Goal: Transaction & Acquisition: Obtain resource

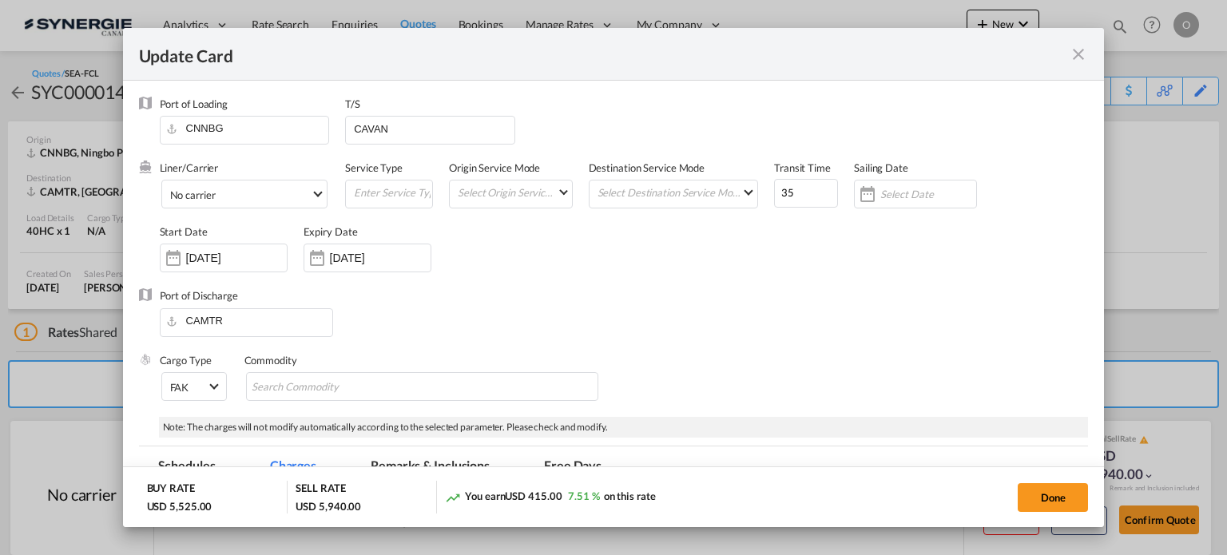
scroll to position [0, 74]
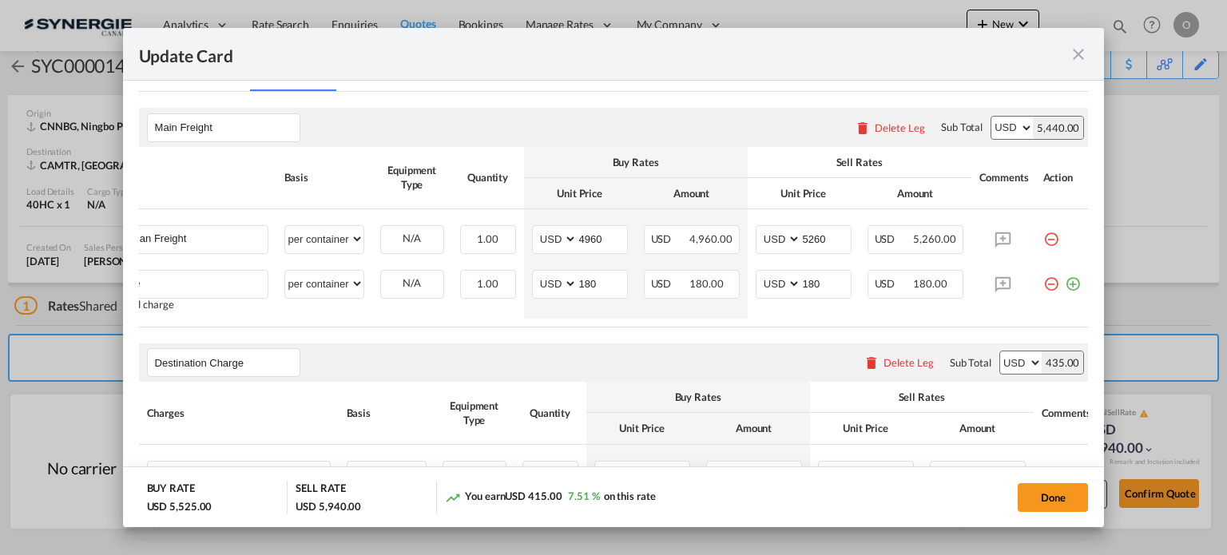
click at [1071, 45] on md-icon "icon-close fg-AAA8AD m-0 pointer" at bounding box center [1078, 54] width 19 height 19
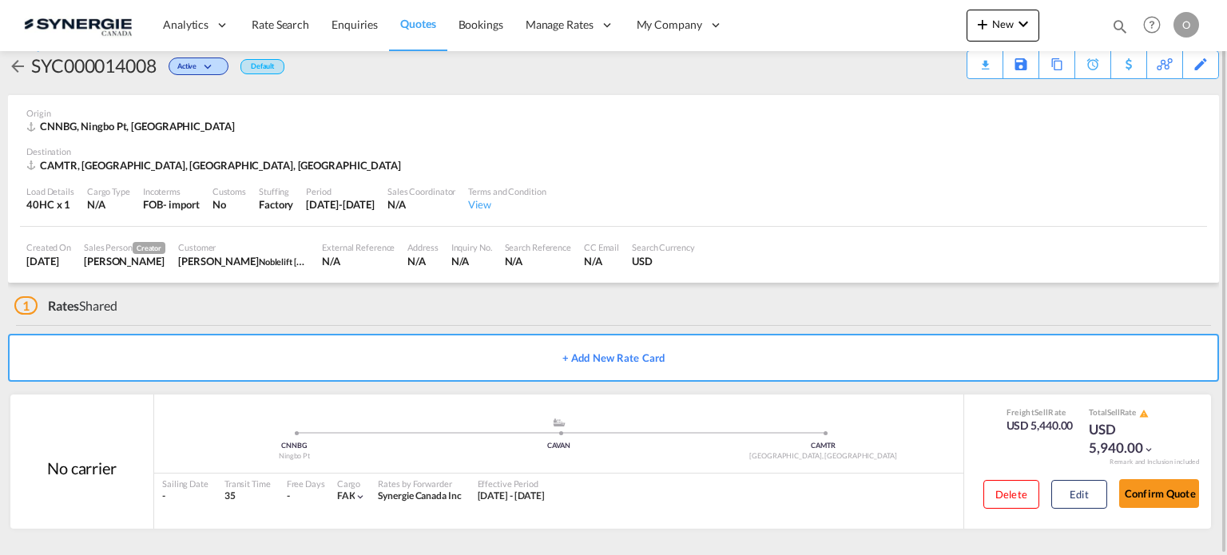
click at [1121, 25] on md-icon "icon-magnify" at bounding box center [1120, 27] width 18 height 18
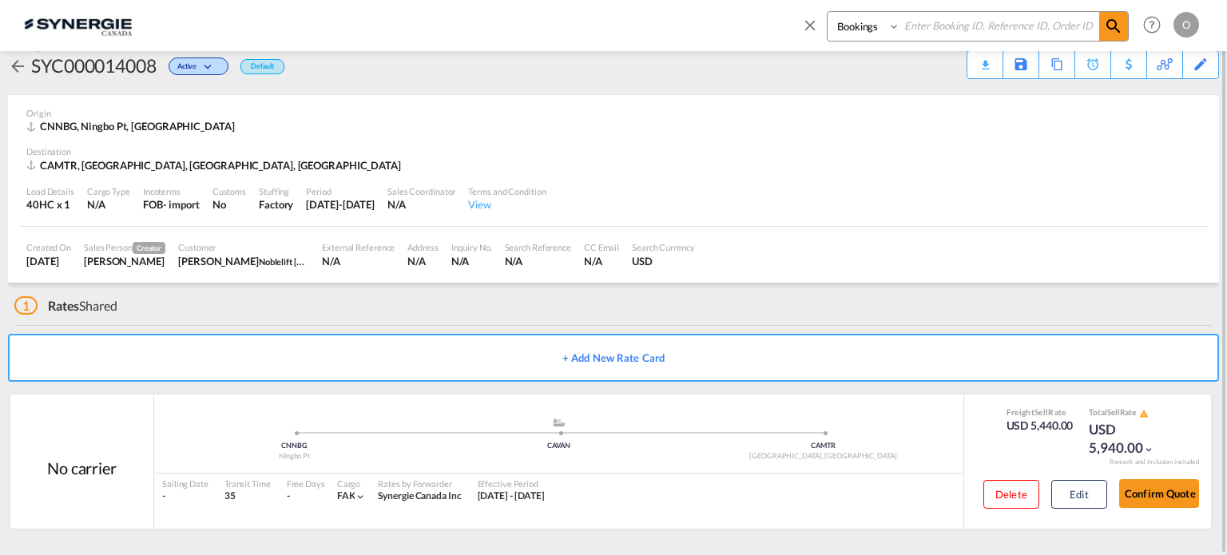
click at [883, 26] on select "Bookings Quotes Enquiries" at bounding box center [866, 26] width 76 height 29
select select "Quotes"
click at [828, 12] on select "Bookings Quotes Enquiries" at bounding box center [866, 26] width 76 height 29
click at [921, 34] on input at bounding box center [999, 26] width 199 height 28
paste input "SYC000013960"
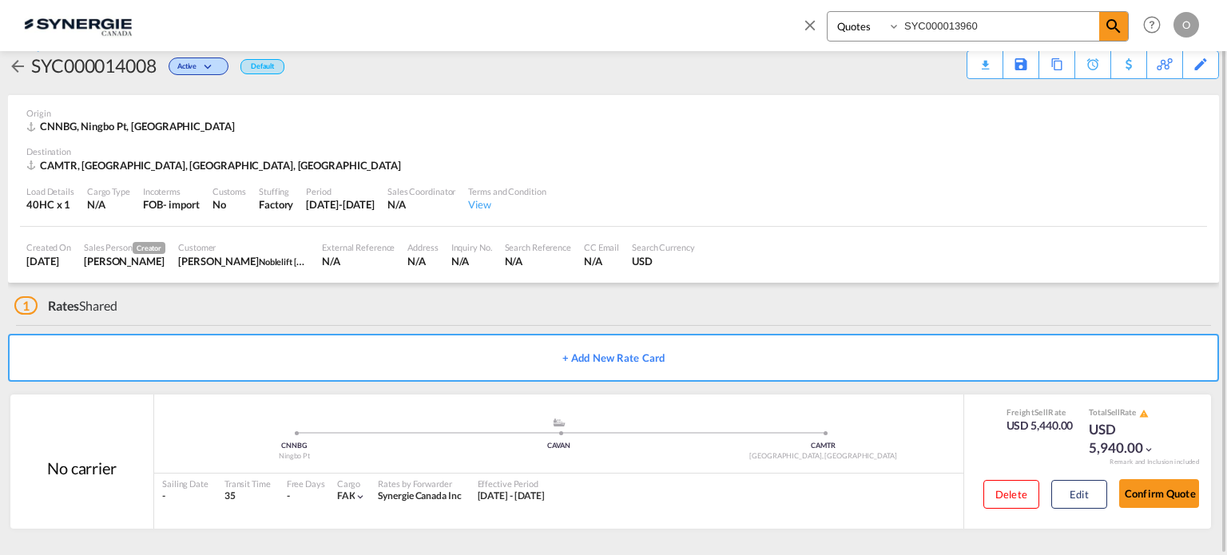
type input "SYC000013960"
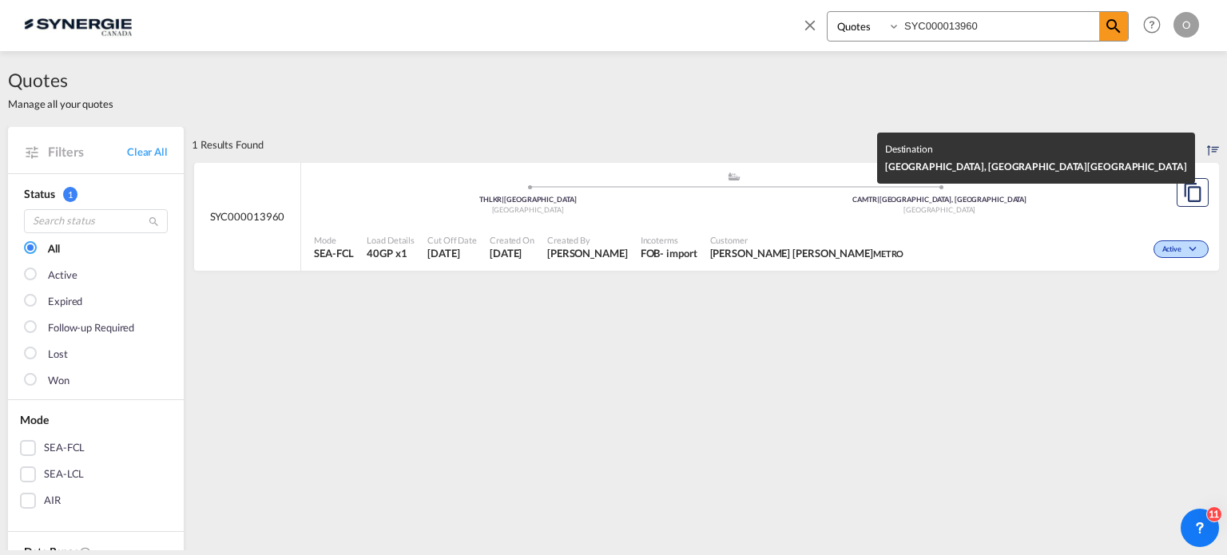
click at [944, 201] on span "CAMTR | Montreal, QC" at bounding box center [939, 199] width 174 height 9
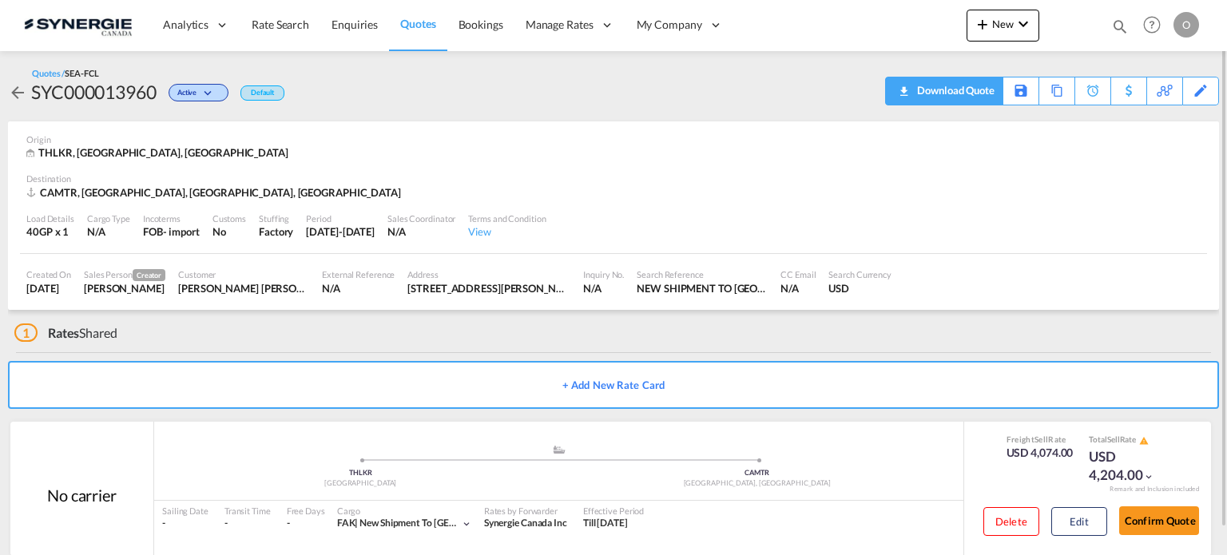
click at [975, 96] on div "Download Quote" at bounding box center [953, 90] width 81 height 26
click at [1122, 29] on md-icon "icon-magnify" at bounding box center [1120, 27] width 18 height 18
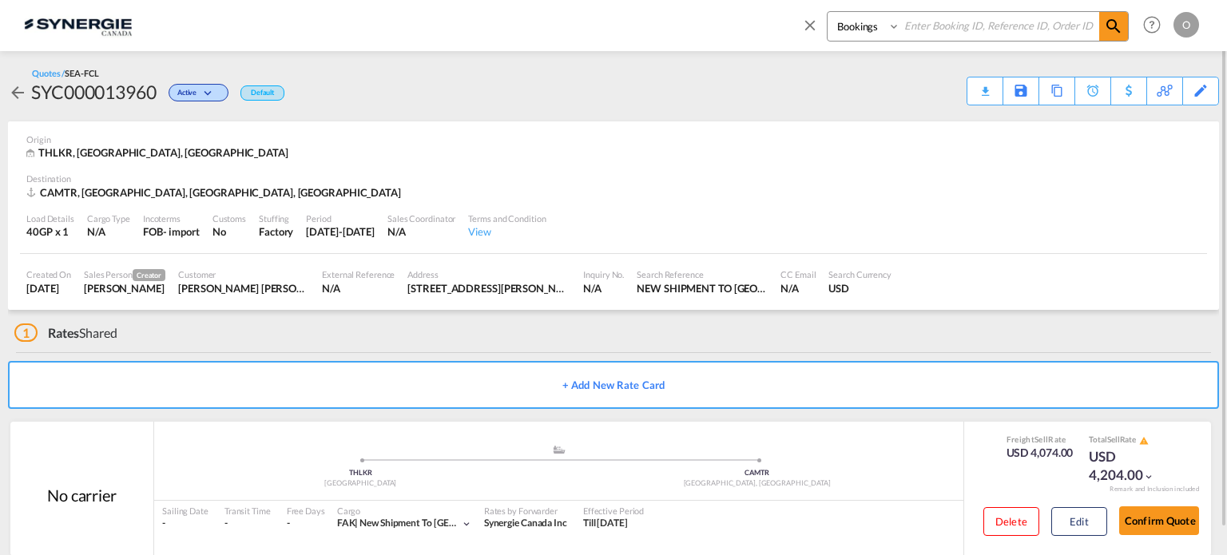
drag, startPoint x: 881, startPoint y: 25, endPoint x: 879, endPoint y: 39, distance: 14.6
click at [881, 25] on select "Bookings Quotes Enquiries" at bounding box center [866, 26] width 76 height 29
click at [828, 12] on select "Bookings Quotes Enquiries" at bounding box center [866, 26] width 76 height 29
drag, startPoint x: 869, startPoint y: 31, endPoint x: 872, endPoint y: 40, distance: 9.1
click at [869, 31] on select "Bookings Quotes Enquiries" at bounding box center [866, 26] width 76 height 29
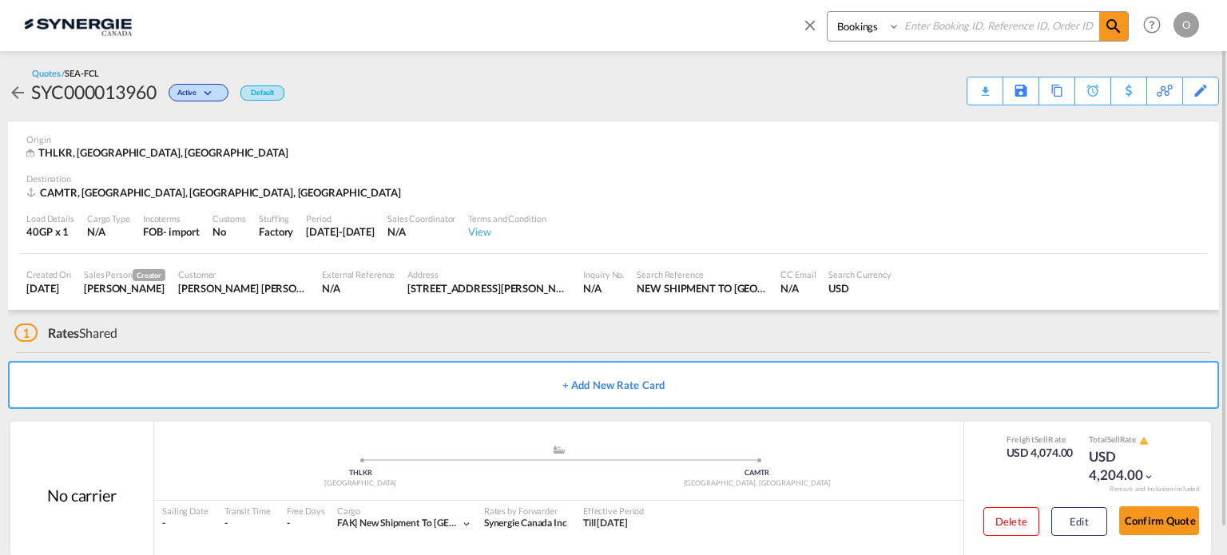
select select "Quotes"
click at [828, 12] on select "Bookings Quotes Enquiries" at bounding box center [866, 26] width 76 height 29
paste input "SYC000011692"
type input "SYC000011692"
click at [1113, 35] on md-icon "icon-magnify" at bounding box center [1113, 26] width 19 height 19
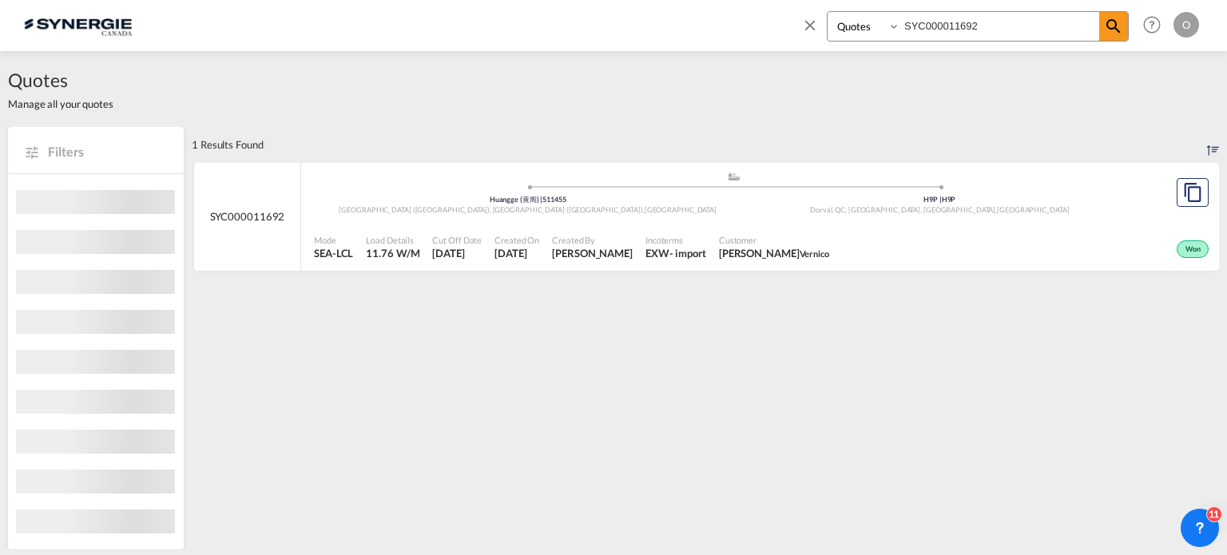
click at [920, 220] on div ".a{fill:#aaa8ad;} .a{fill:#aaa8ad;} Huangge (黄阁) | 511455 GUANGZHOU (广州市), Guan…" at bounding box center [734, 197] width 840 height 52
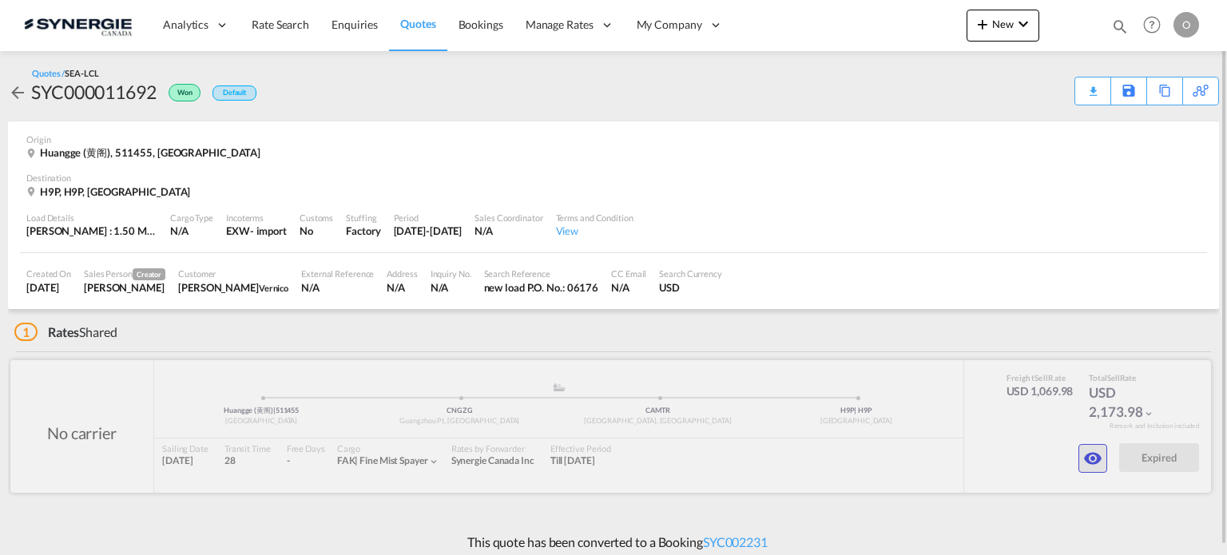
click at [1096, 463] on md-icon "icon-eye" at bounding box center [1092, 458] width 19 height 19
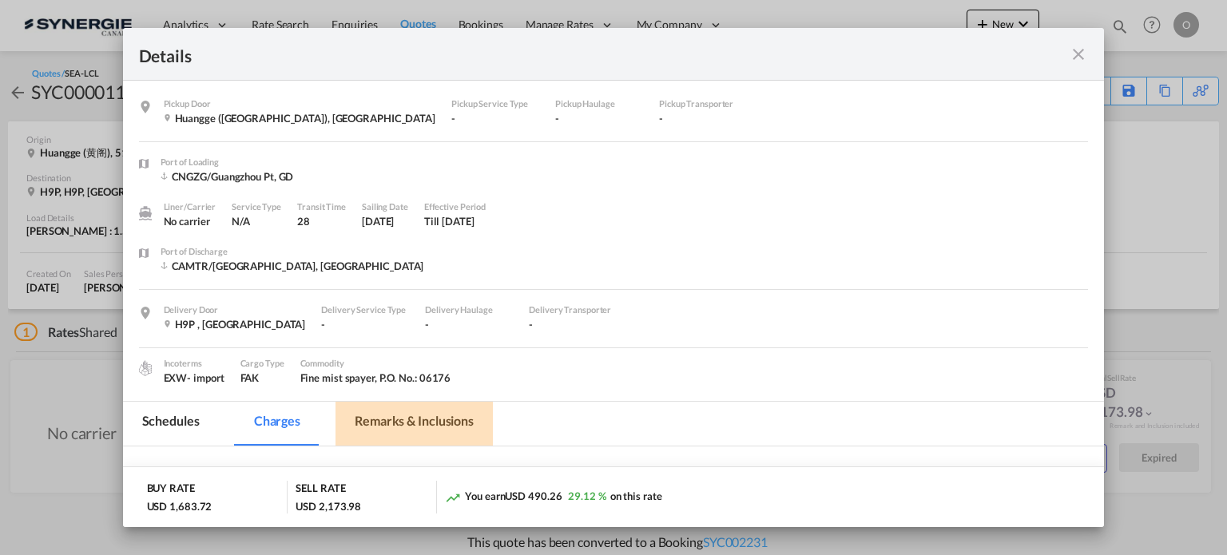
click at [362, 414] on md-tab-item "Remarks & Inclusions" at bounding box center [414, 424] width 157 height 44
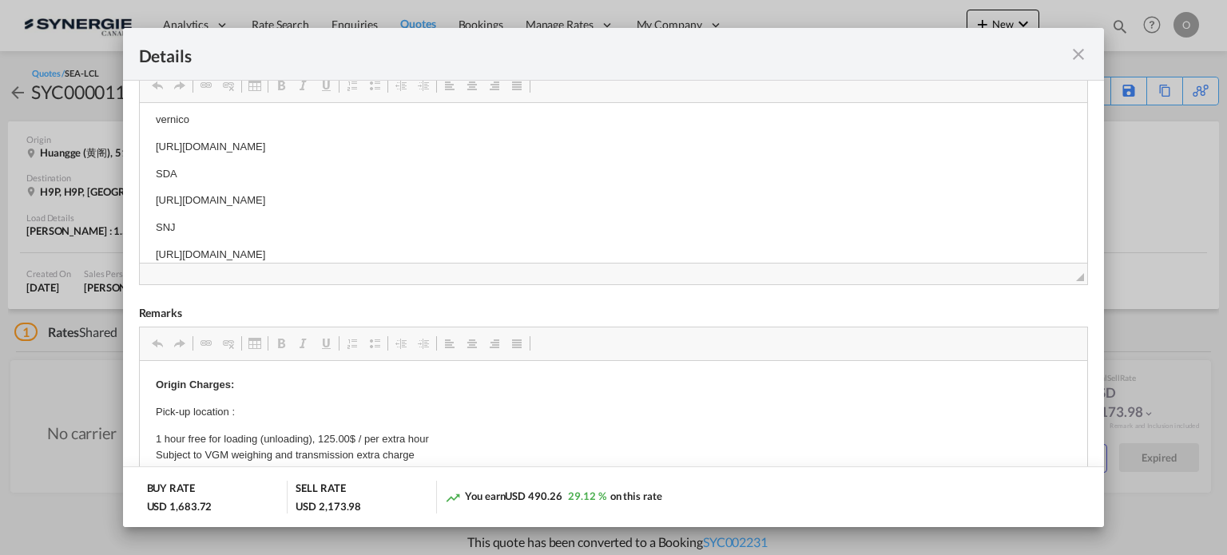
scroll to position [23, 0]
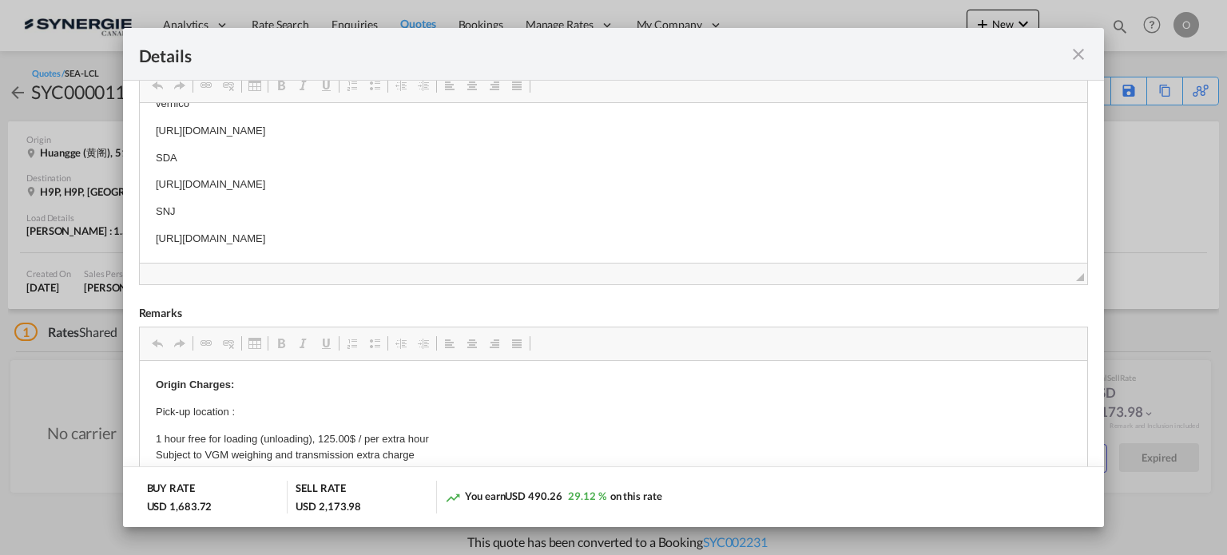
drag, startPoint x: 154, startPoint y: 236, endPoint x: 584, endPoint y: 252, distance: 430.1
click at [610, 252] on span "Copy" at bounding box center [617, 251] width 50 height 23
copy p "https://app.frontapp.com/open/msg_1f59dslr?key=p22DIXGD411XpESeoVewGoyFneknPKD5"
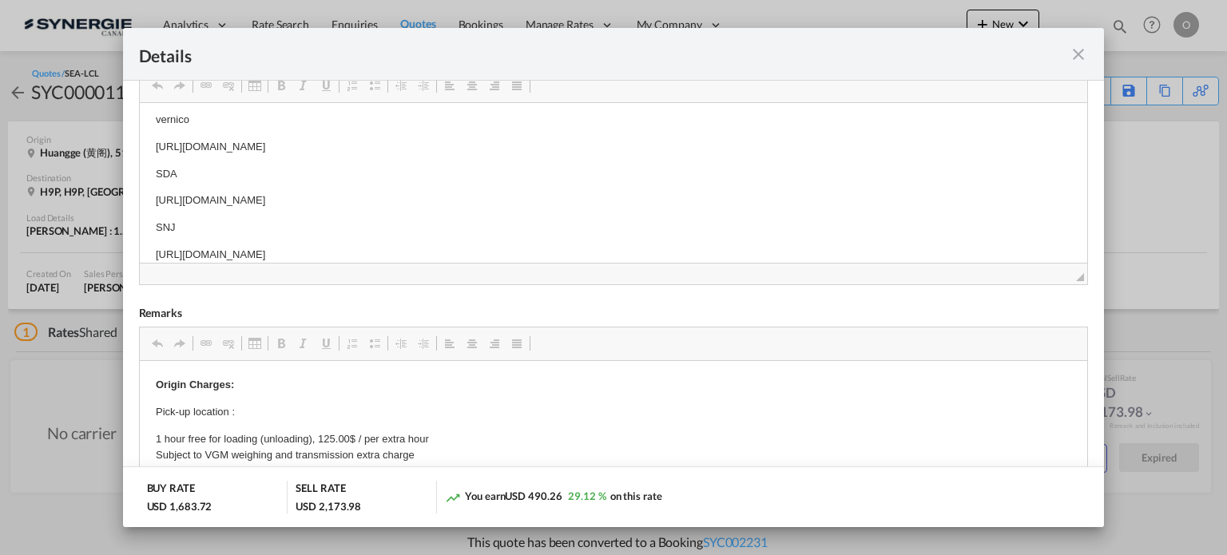
scroll to position [7, 0]
drag, startPoint x: 149, startPoint y: 196, endPoint x: 591, endPoint y: 201, distance: 441.8
click at [591, 201] on html "vernico https://app.frontapp.com/open/msg_1f4w4tzj?key=pOfD2UhNO6_dOHto0oqgBfi4…" at bounding box center [613, 187] width 948 height 184
drag, startPoint x: 554, startPoint y: 198, endPoint x: 693, endPoint y: 306, distance: 175.9
drag, startPoint x: 571, startPoint y: 208, endPoint x: 987, endPoint y: 304, distance: 426.4
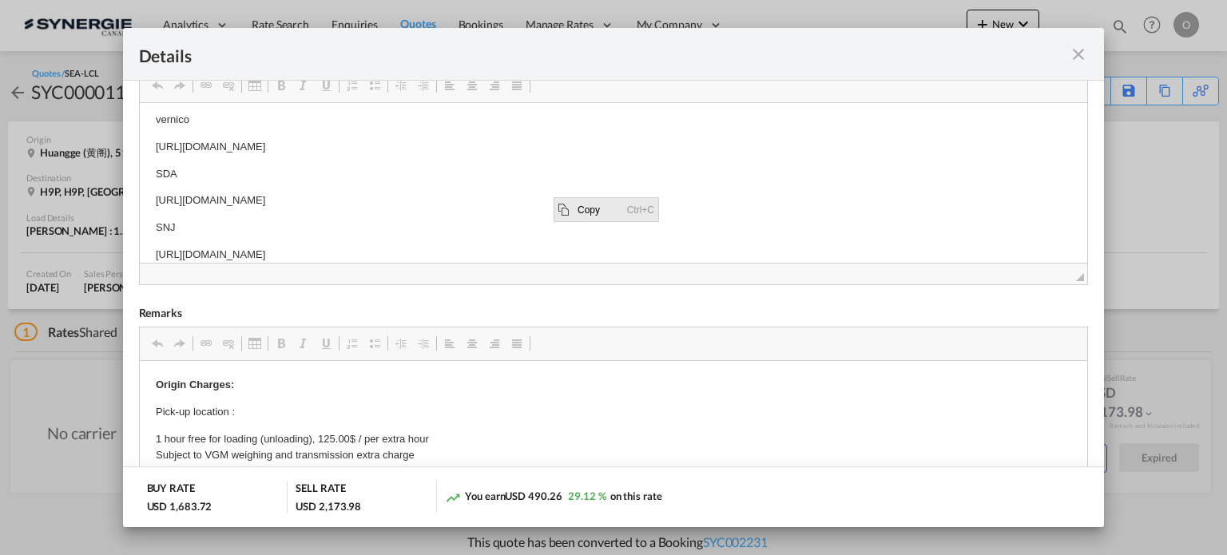
click at [571, 208] on span "Copy" at bounding box center [563, 208] width 19 height 23
copy p "https://app.frontapp.com/open/msg_1f5pj5xr?key=YMRjDINCnkOEpvKhz5l2mC_F6OGxtIl_"
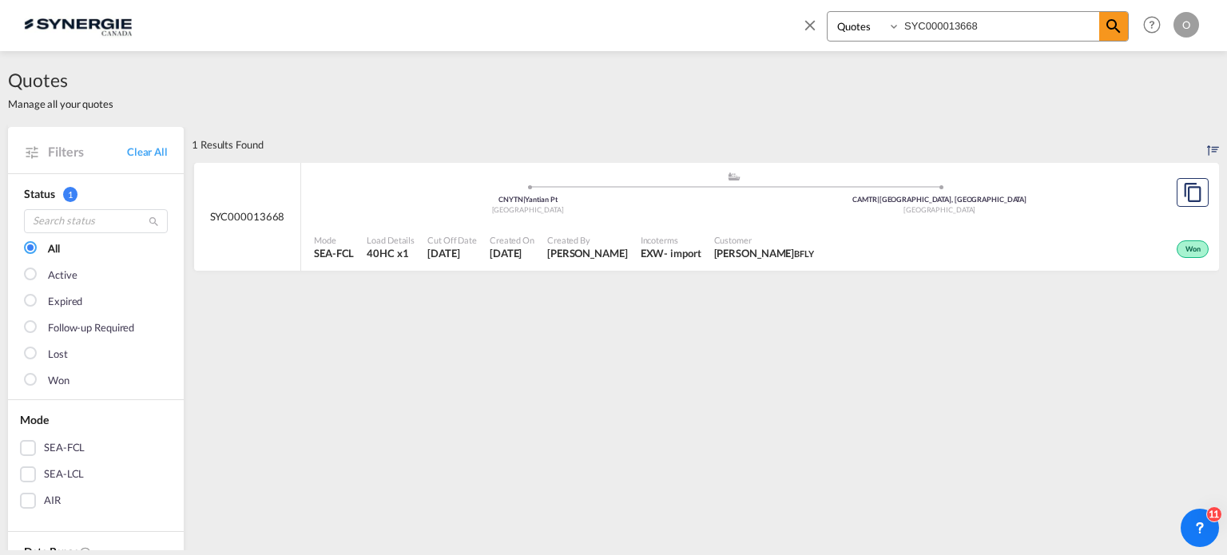
select select "Quotes"
click at [1004, 14] on input "SYC000013668" at bounding box center [999, 26] width 199 height 28
paste input "syc000011934"
type input "syc000011934"
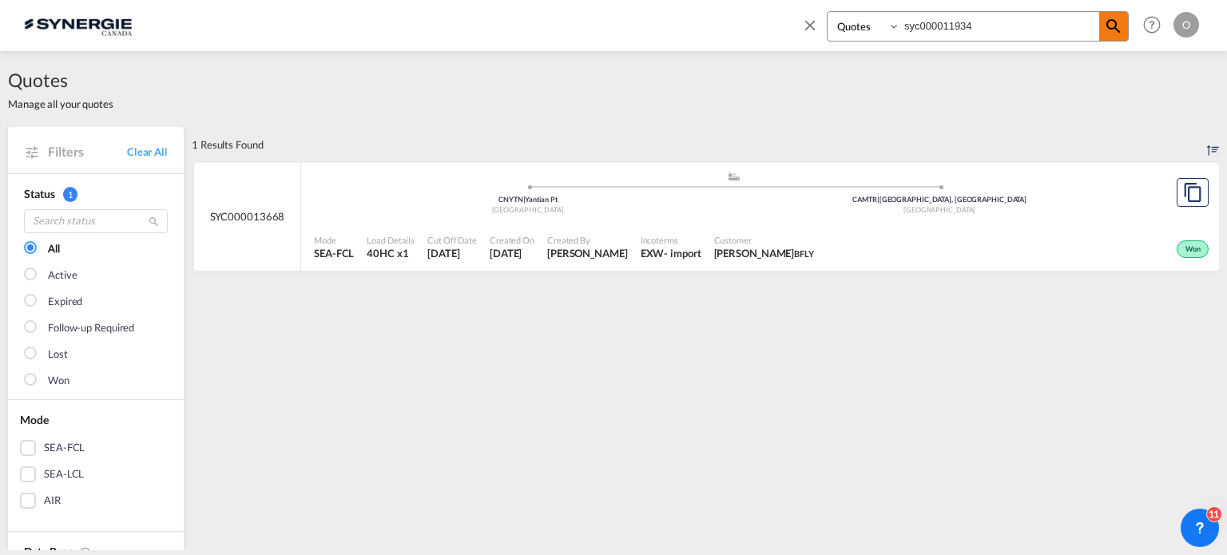
click at [1119, 30] on md-icon "icon-magnify" at bounding box center [1113, 26] width 19 height 19
click at [836, 240] on div "Expired" at bounding box center [1024, 248] width 377 height 40
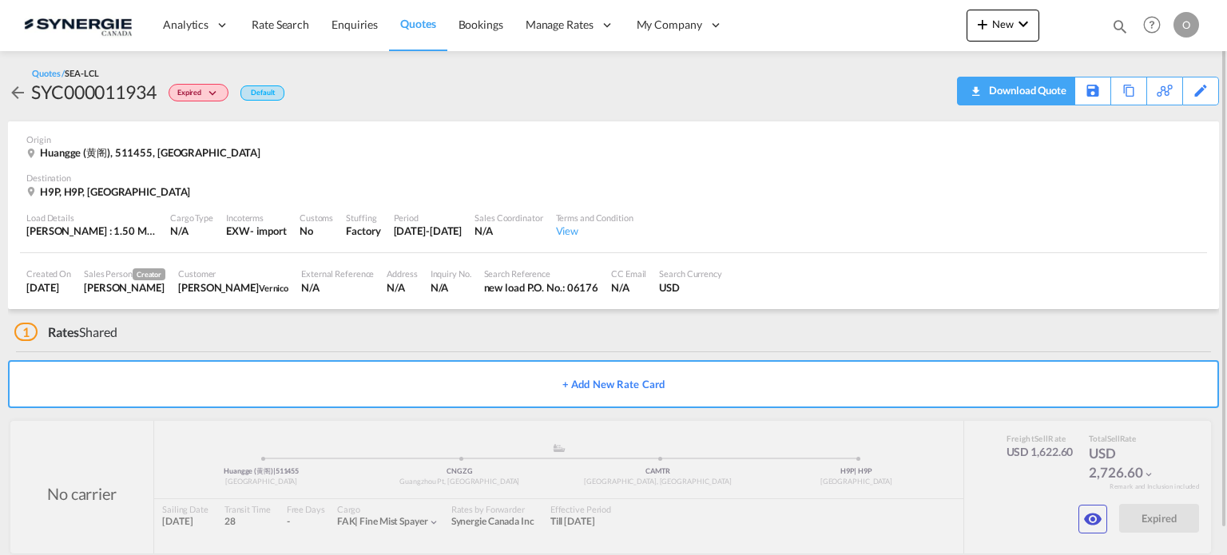
click at [1047, 95] on div "Download Quote" at bounding box center [1025, 90] width 81 height 26
